Goal: Information Seeking & Learning: Learn about a topic

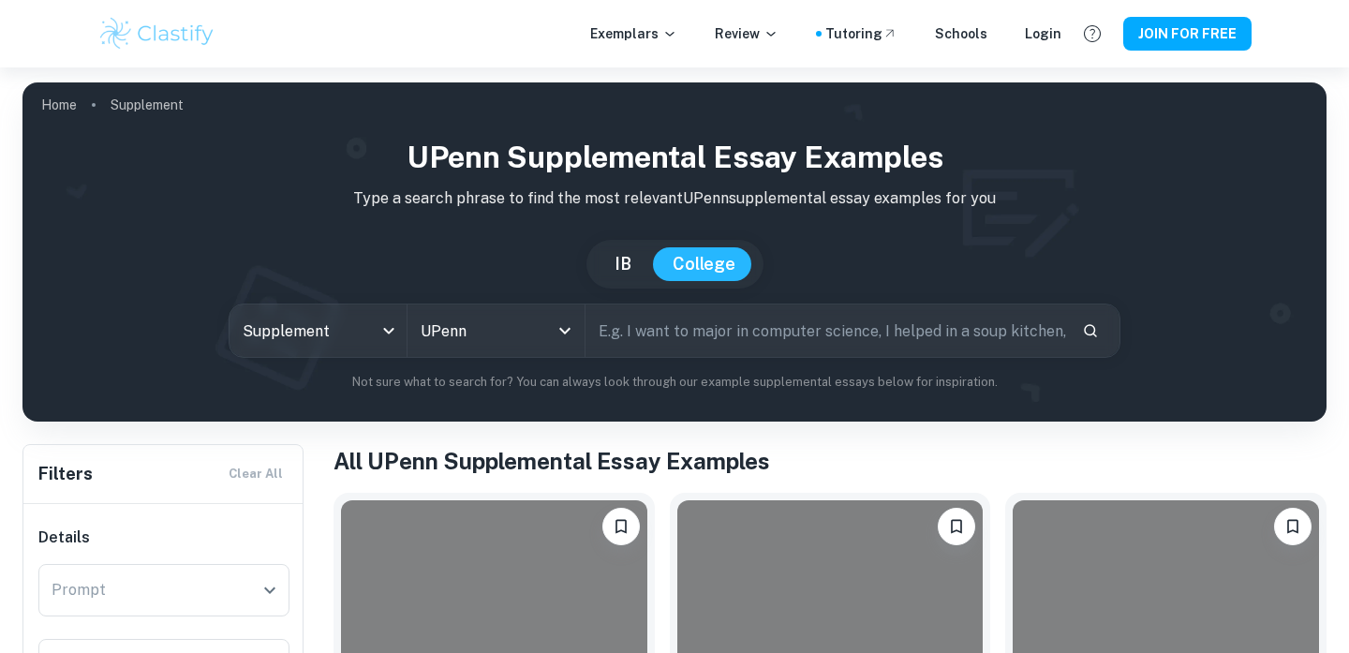
scroll to position [453, 0]
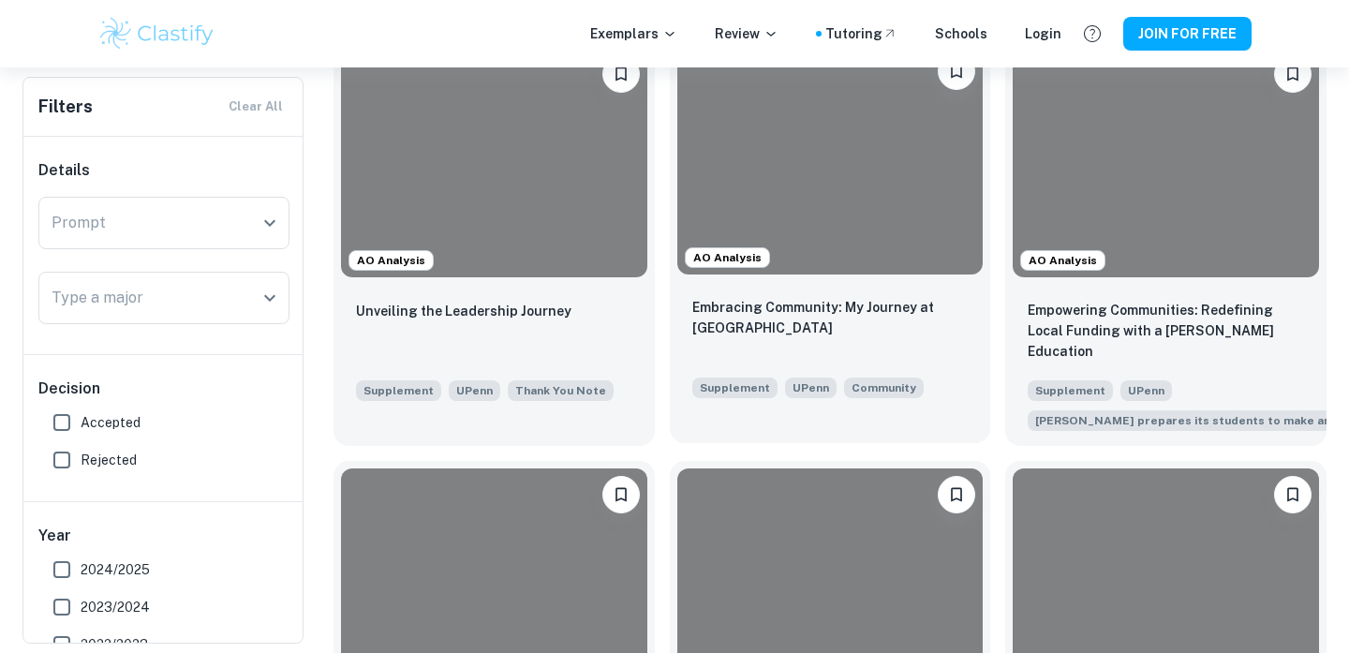
click at [866, 231] on div at bounding box center [830, 160] width 306 height 230
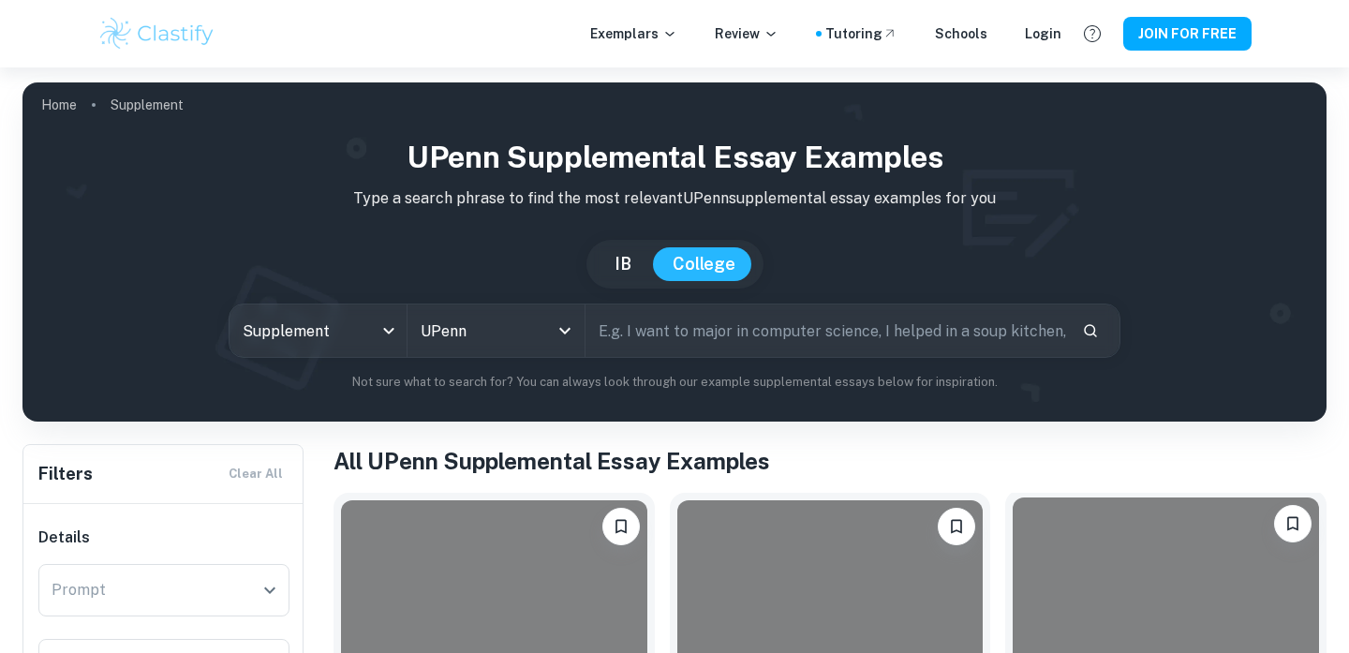
scroll to position [254, 0]
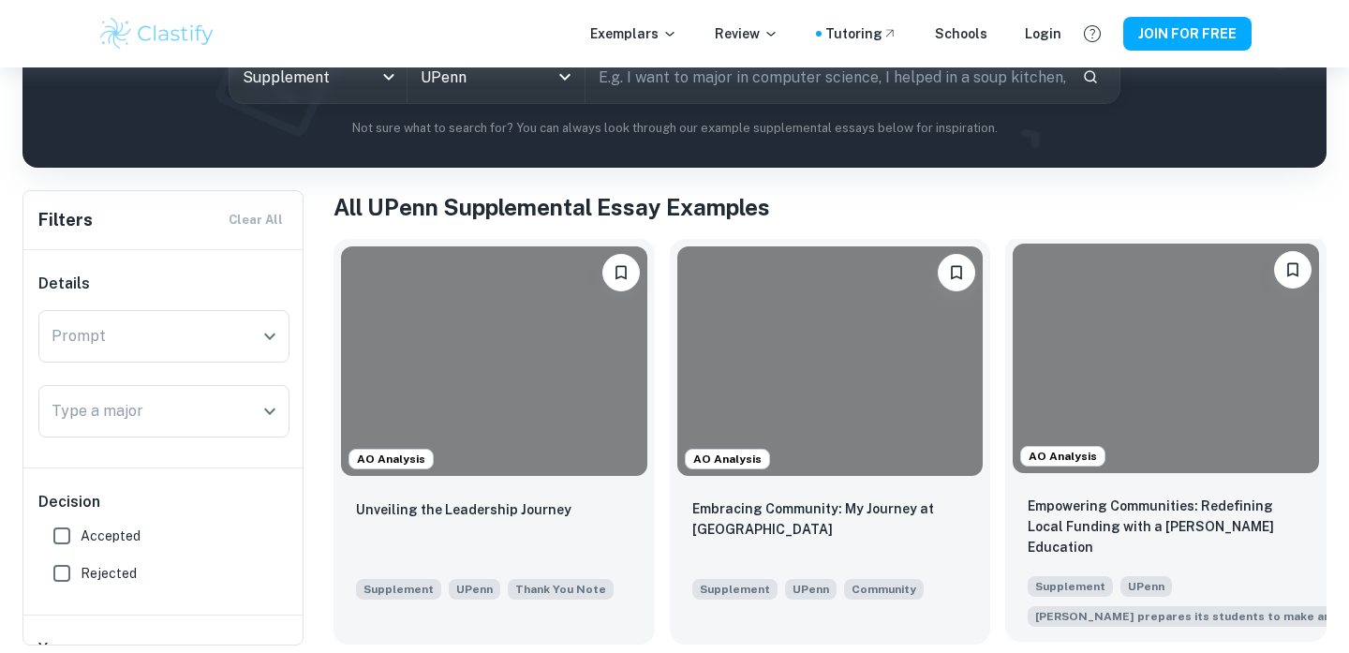
click at [1155, 329] on div at bounding box center [1166, 359] width 306 height 230
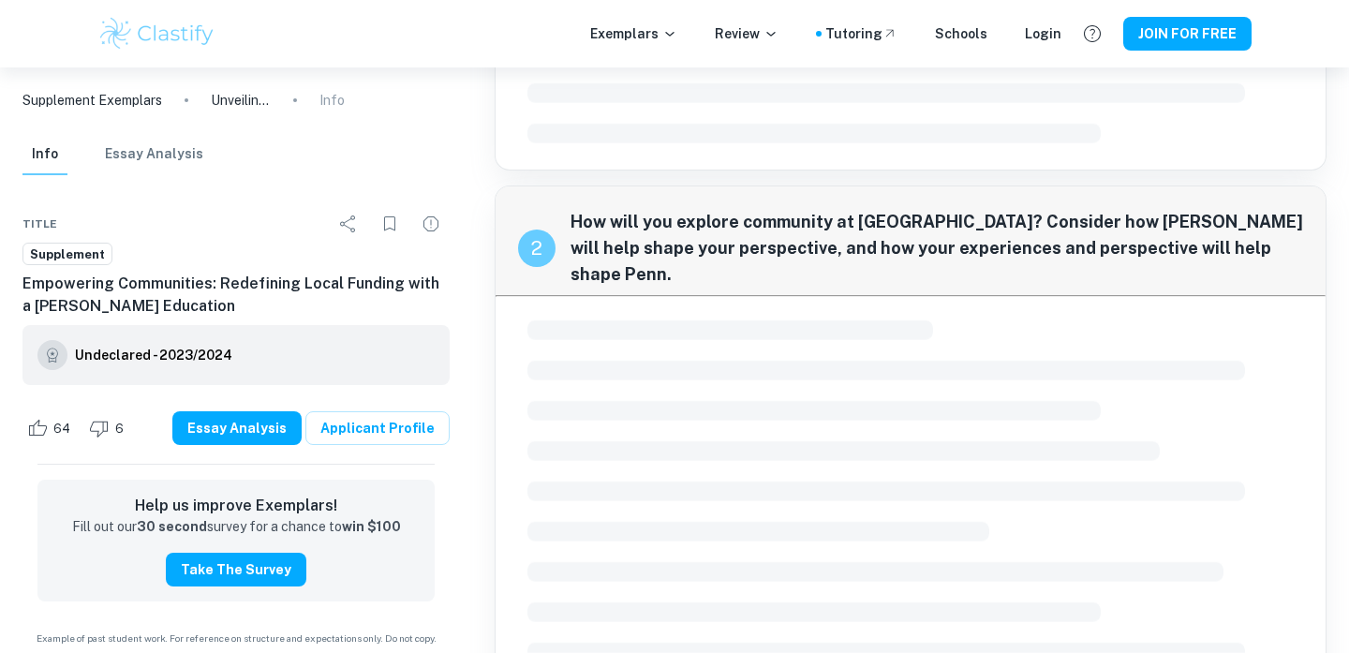
scroll to position [595, 0]
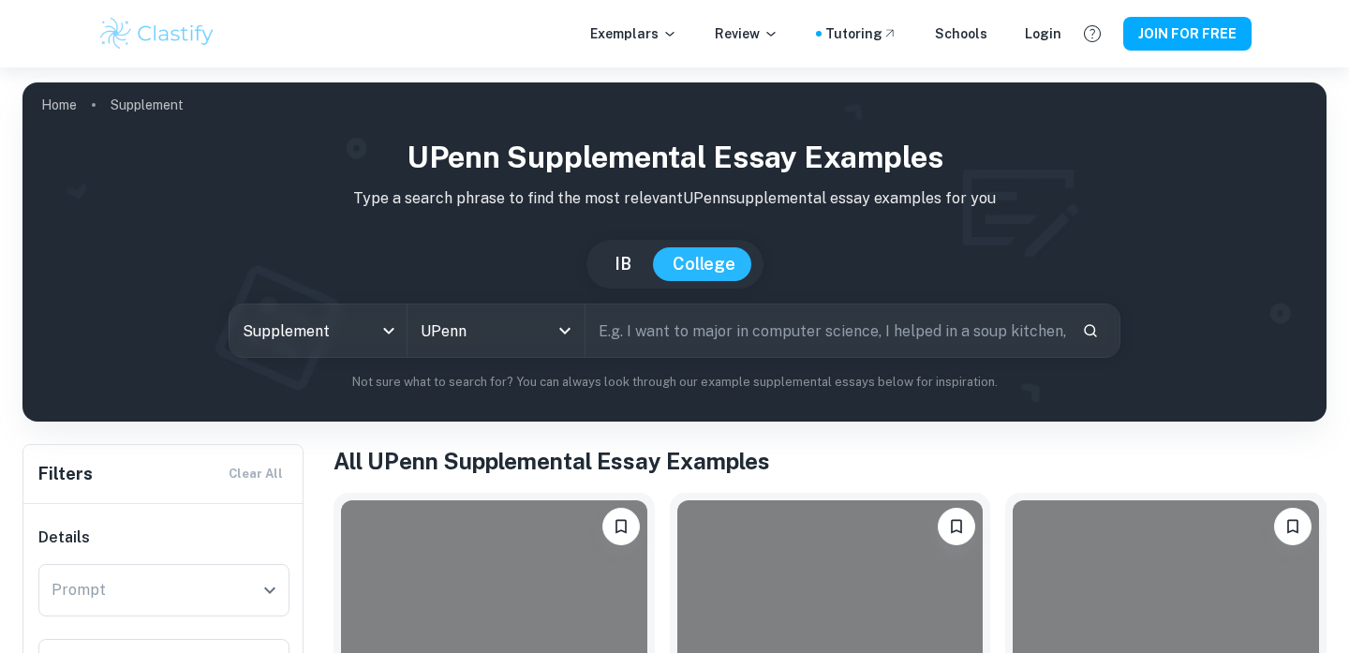
scroll to position [588, 0]
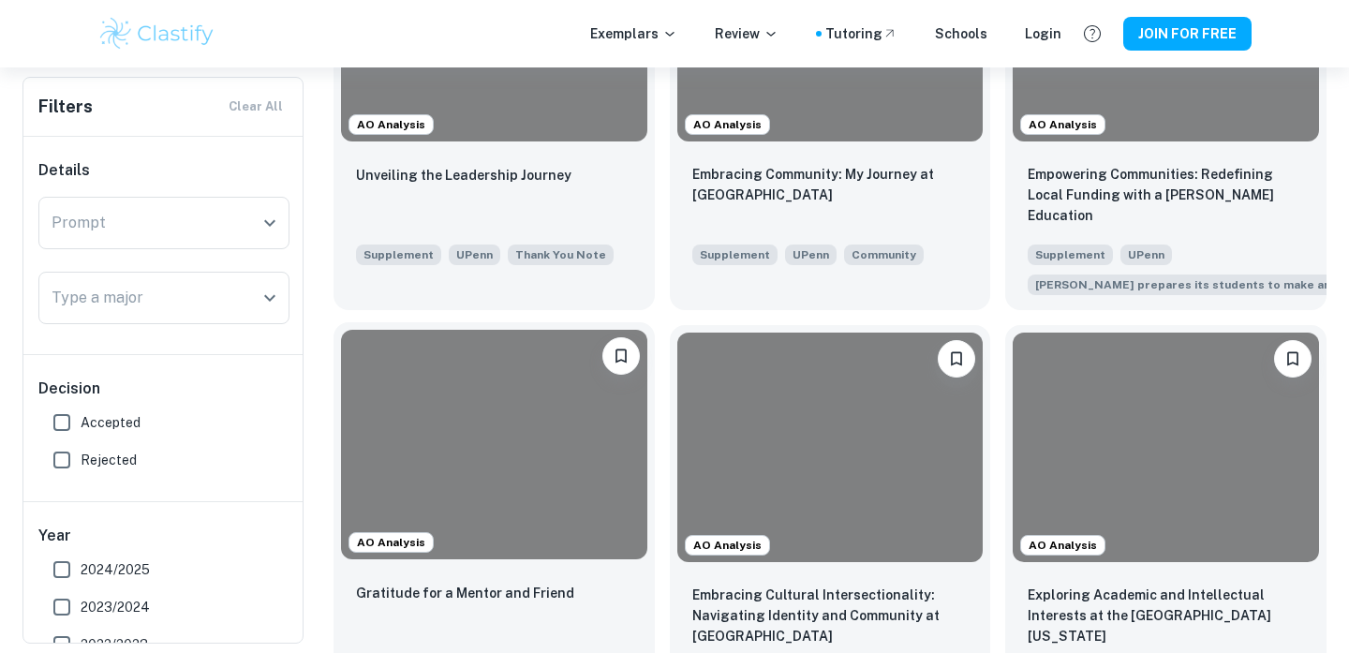
click at [467, 337] on div at bounding box center [494, 445] width 306 height 230
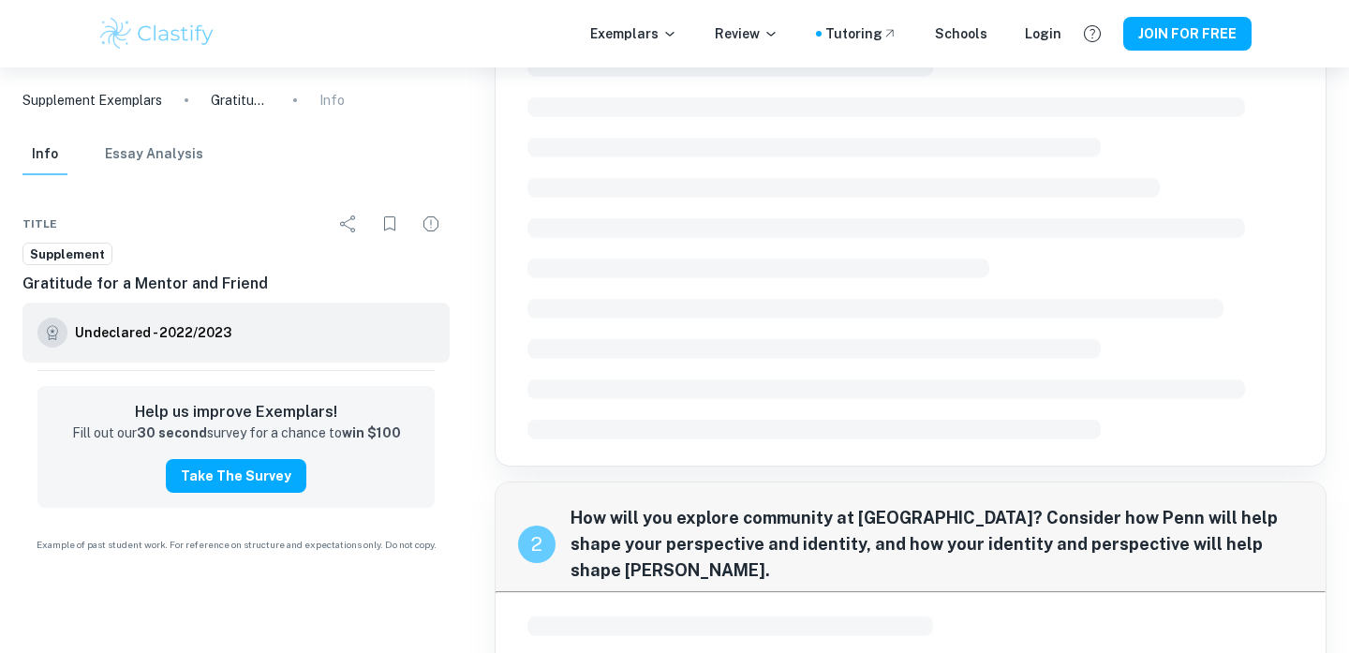
scroll to position [403, 0]
